Goal: Transaction & Acquisition: Subscribe to service/newsletter

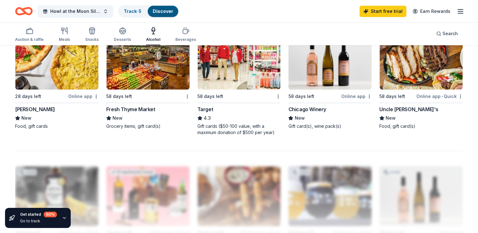
scroll to position [452, 0]
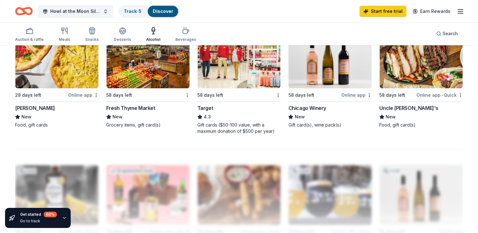
click at [399, 109] on div "Uncle [PERSON_NAME]'s" at bounding box center [409, 108] width 59 height 8
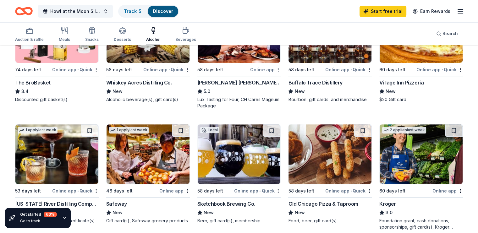
scroll to position [0, 0]
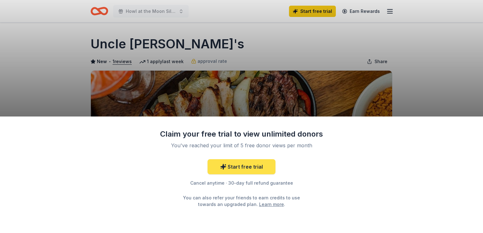
click at [261, 169] on link "Start free trial" at bounding box center [242, 166] width 68 height 15
